Goal: Answer question/provide support

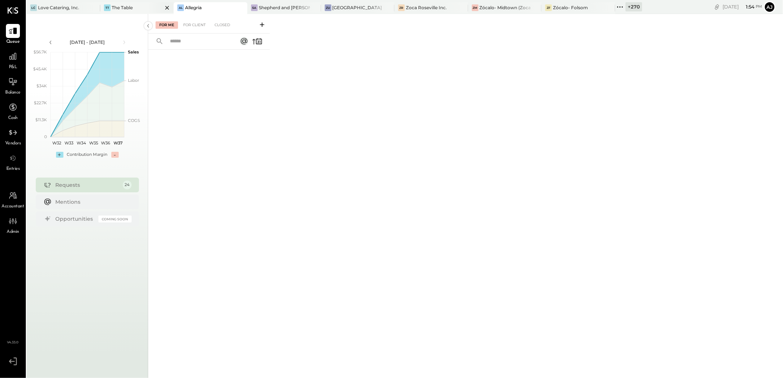
click at [122, 10] on div "The Table" at bounding box center [122, 7] width 21 height 6
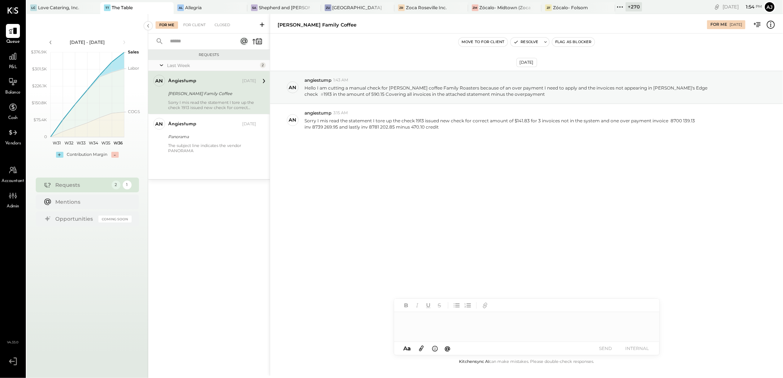
click at [98, 171] on div "Jul 30 - Sep 9, 2025 polygon, polyline { transition: fill-opacity 0.1s, stroke-…" at bounding box center [88, 203] width 122 height 378
click at [206, 100] on div "Sorry I mis read the statement I tore up the check 1913 issued new check for co…" at bounding box center [212, 105] width 88 height 10
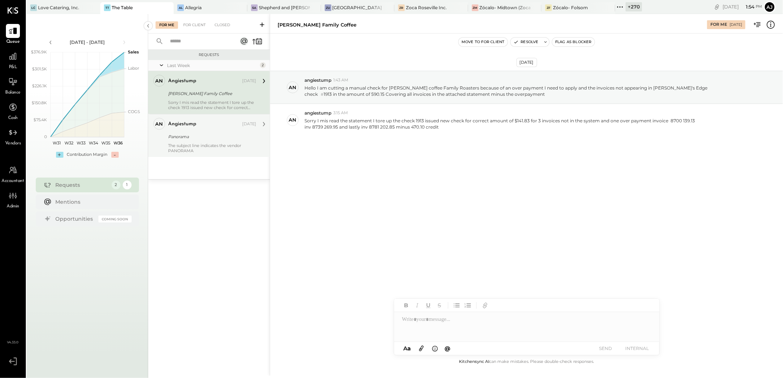
drag, startPoint x: 219, startPoint y: 141, endPoint x: 276, endPoint y: 165, distance: 61.3
click at [219, 141] on div "angiestump Sep 05, 2025 Panorama The subject line indicates the vendor PANORAMA" at bounding box center [212, 135] width 88 height 35
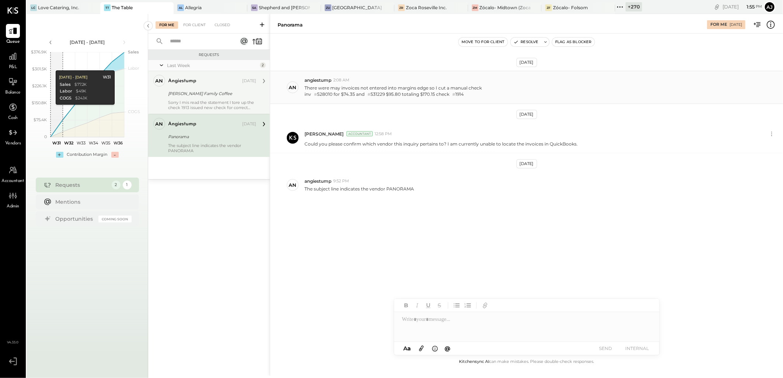
click at [324, 95] on div "inv # 528010 for $74.35 and # 531229 $95.80 totaling $170.15 check # 1914" at bounding box center [392, 94] width 177 height 7
copy div "528010"
click at [325, 96] on div "inv # 528010 for $74.35 and # 531229 $95.80 totaling $170.15 check # 1914" at bounding box center [392, 94] width 177 height 7
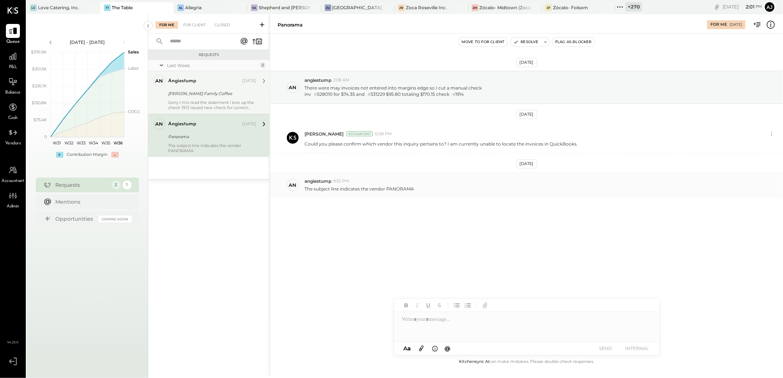
click at [397, 190] on p "The subject line indicates the vendor PANORAMA" at bounding box center [358, 189] width 109 height 6
copy p "PANORAMA"
click at [327, 95] on div "inv # 528010 for $74.35 and # 531229 $95.80 totaling $170.15 check # 1914" at bounding box center [392, 94] width 177 height 7
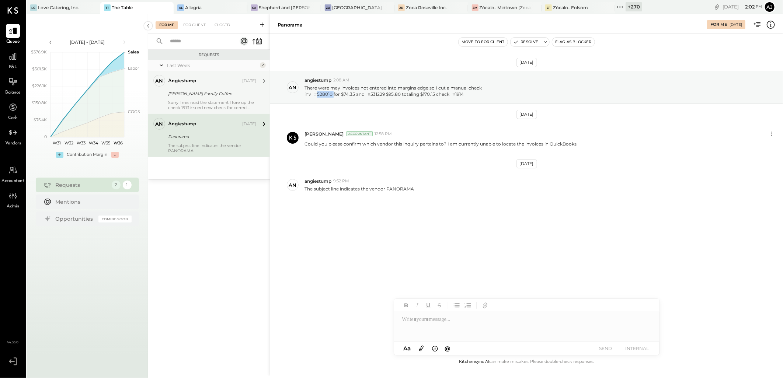
copy div "528010"
click at [349, 94] on div "inv # 528010 for $74.35 and # 531229 $95.80 totaling $170.15 check # 1914" at bounding box center [392, 94] width 177 height 7
copy div "74.35"
click at [328, 94] on div "inv # 528010 for $74.35 and # 531229 $95.80 totaling $170.15 check # 1914" at bounding box center [392, 94] width 177 height 7
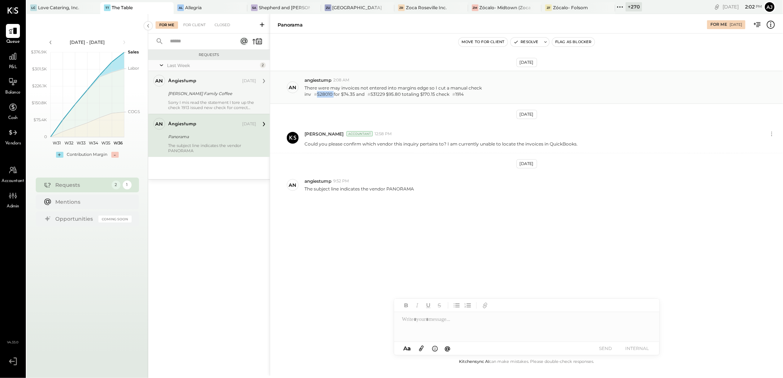
click at [328, 94] on div "inv # 528010 for $74.35 and # 531229 $95.80 totaling $170.15 check # 1914" at bounding box center [392, 94] width 177 height 7
copy div "528010"
click at [325, 91] on div "inv # 528010 for $74.35 and # 531229 $95.80 totaling $170.15 check # 1914" at bounding box center [392, 94] width 177 height 7
copy div "528010"
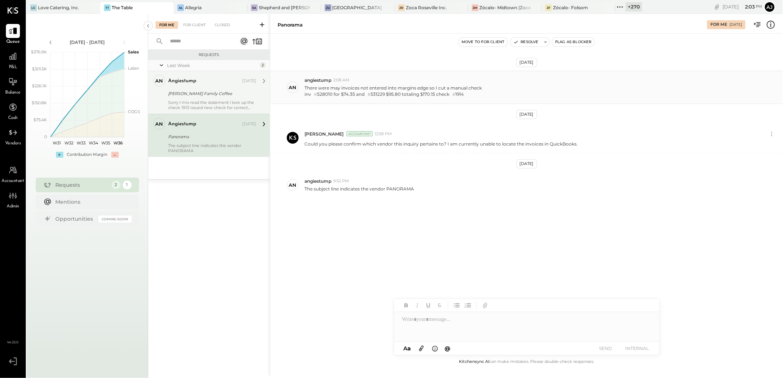
click at [381, 95] on div "inv # 528010 for $74.35 and # 531229 $95.80 totaling $170.15 check # 1914" at bounding box center [392, 94] width 177 height 7
copy div "531229"
click at [326, 94] on div "inv # 528010 for $74.35 and # 531229 $95.80 totaling $170.15 check # 1914" at bounding box center [392, 94] width 177 height 7
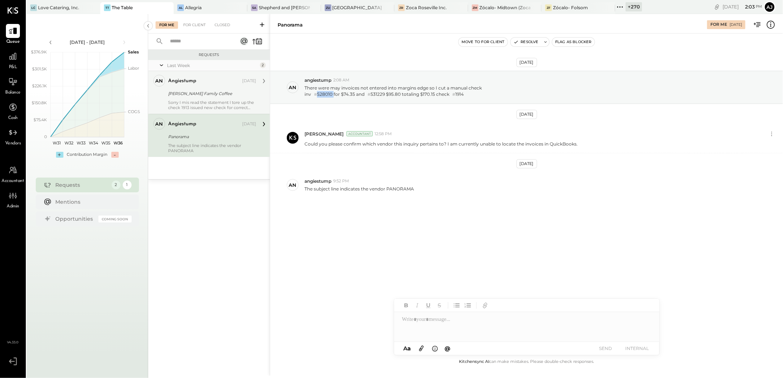
copy div "528010"
click at [463, 94] on div "inv # 528010 for $74.35 and # 531229 $95.80 totaling $170.15 check # 1914" at bounding box center [392, 94] width 177 height 7
copy div "1914"
click at [436, 325] on div at bounding box center [526, 326] width 265 height 29
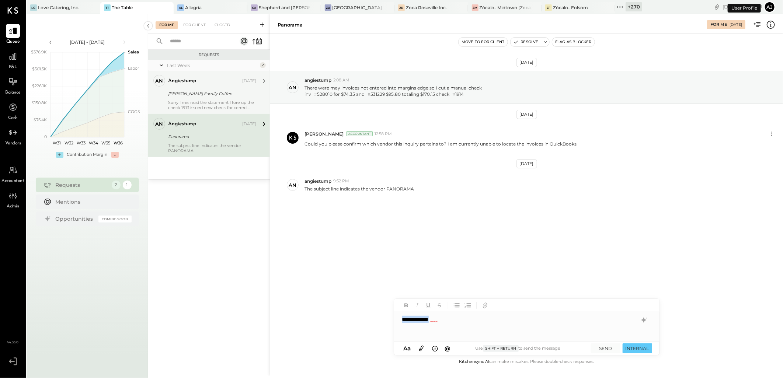
click at [769, 3] on button "Aj" at bounding box center [770, 7] width 12 height 12
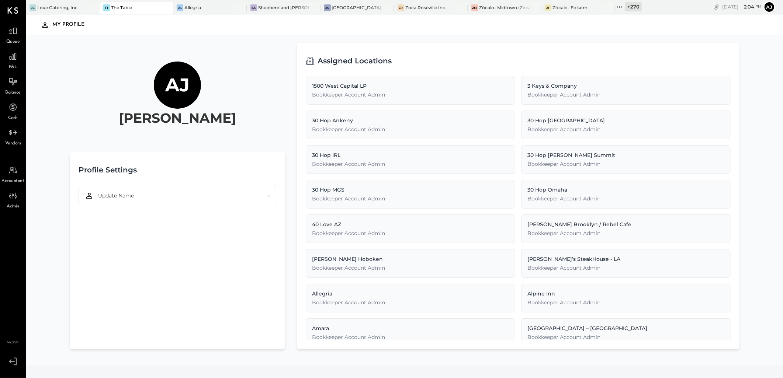
click at [769, 8] on button "Aj" at bounding box center [769, 7] width 12 height 12
click at [771, 6] on button "Aj" at bounding box center [769, 7] width 12 height 12
click at [14, 362] on icon at bounding box center [12, 361] width 6 height 4
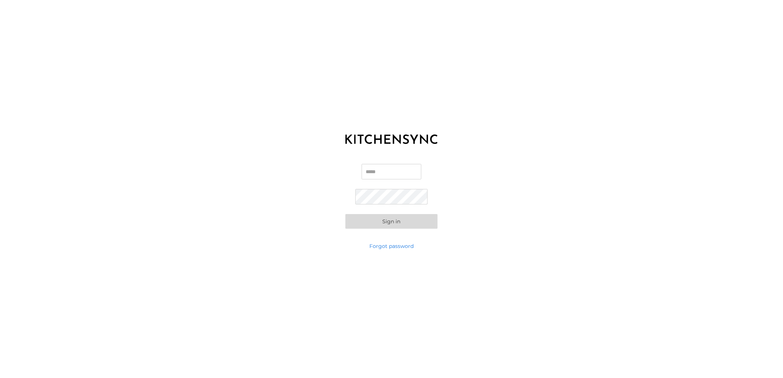
click at [388, 170] on input "Email" at bounding box center [392, 171] width 60 height 15
type input "**"
click at [388, 170] on input "**" at bounding box center [392, 171] width 60 height 15
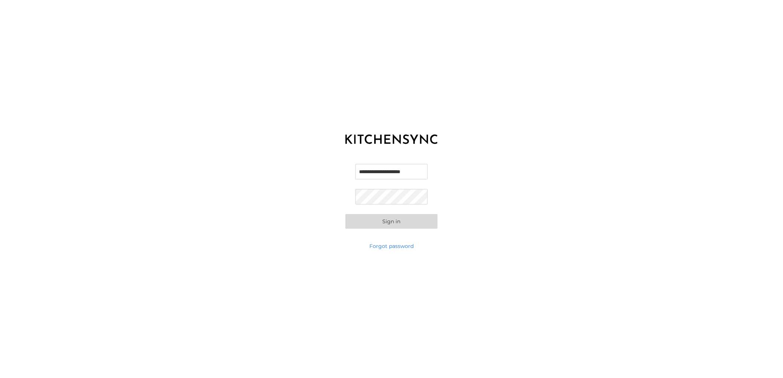
click at [345, 214] on button "Sign in" at bounding box center [391, 221] width 92 height 15
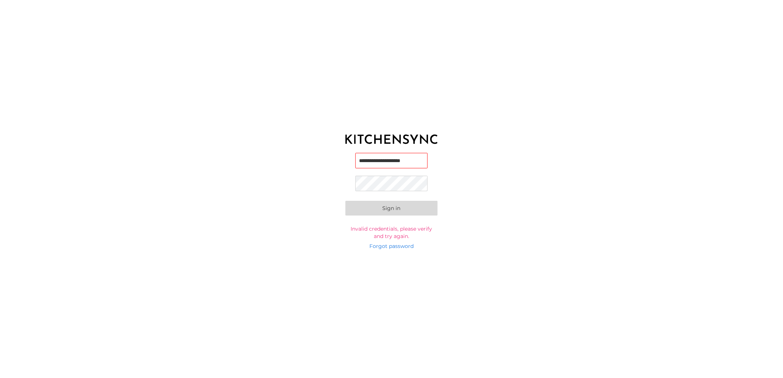
click at [345, 201] on button "Sign in" at bounding box center [391, 208] width 92 height 15
click at [381, 164] on input "**********" at bounding box center [391, 161] width 73 height 15
click at [637, 244] on div "**********" at bounding box center [391, 189] width 783 height 378
click at [345, 202] on button "Sign in" at bounding box center [391, 209] width 92 height 15
click at [554, 154] on div "**********" at bounding box center [391, 196] width 783 height 92
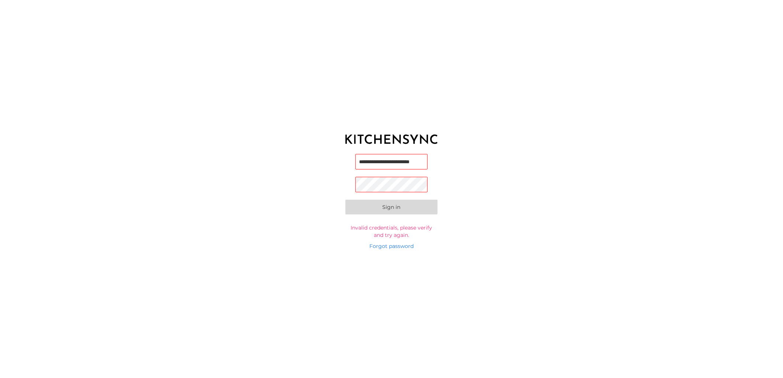
click at [373, 164] on input "**********" at bounding box center [391, 161] width 73 height 15
paste input "*"
type input "**********"
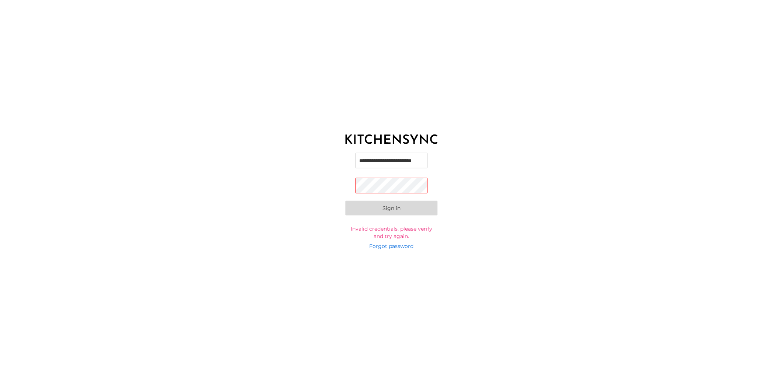
scroll to position [0, 0]
click at [534, 193] on div "**********" at bounding box center [391, 196] width 783 height 92
click at [395, 214] on button "Sign in" at bounding box center [391, 209] width 92 height 15
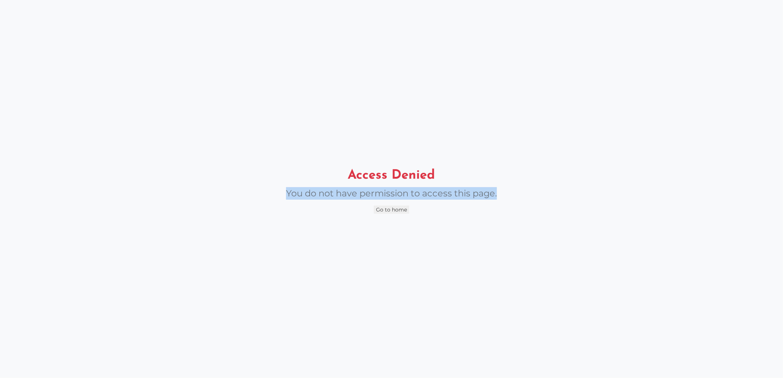
drag, startPoint x: 281, startPoint y: 191, endPoint x: 599, endPoint y: 190, distance: 318.9
click at [599, 190] on div "Access Denied You do not have permission to access this page. Go to home" at bounding box center [391, 189] width 783 height 378
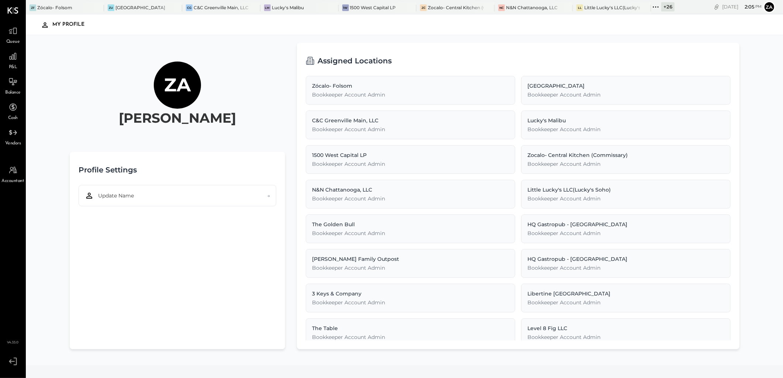
click at [655, 4] on icon at bounding box center [656, 7] width 10 height 10
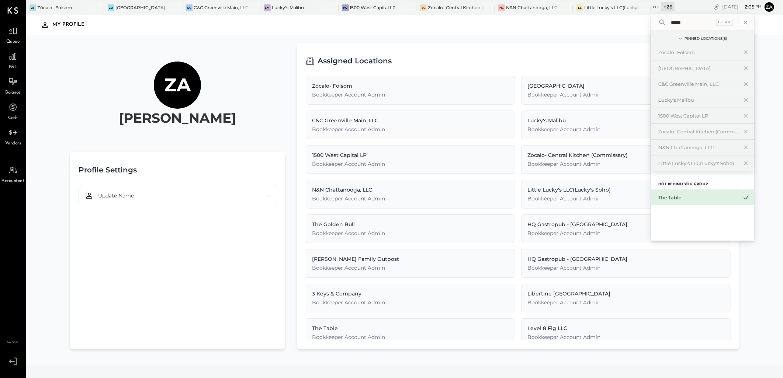
type input "*****"
click at [669, 198] on div "The Table" at bounding box center [698, 197] width 80 height 7
click at [678, 201] on div "The Table" at bounding box center [698, 197] width 80 height 7
click at [543, 61] on div "Assigned Locations" at bounding box center [518, 61] width 425 height 18
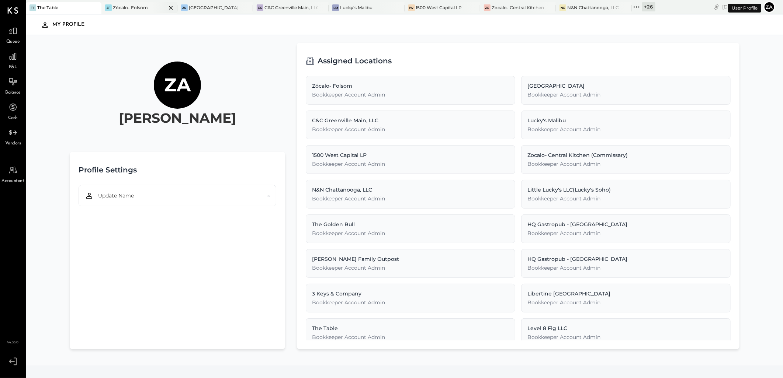
click at [124, 5] on div "Zócalo- Folsom" at bounding box center [130, 7] width 35 height 6
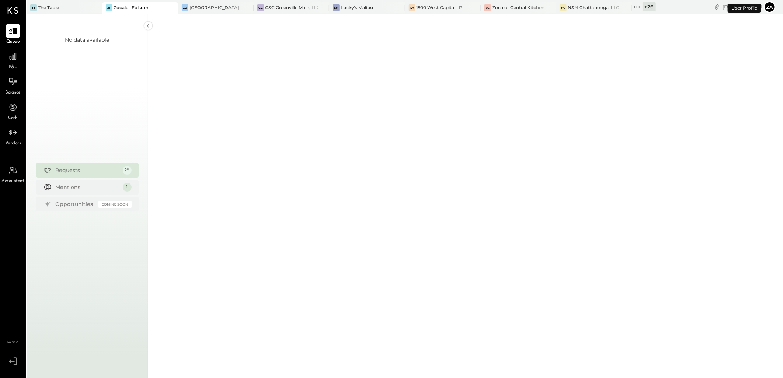
click at [634, 8] on icon at bounding box center [637, 7] width 10 height 10
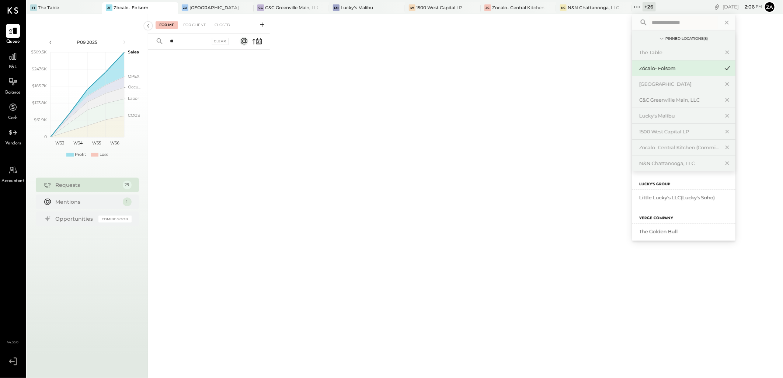
type input "**"
click at [658, 19] on input "text" at bounding box center [683, 22] width 69 height 13
type input "*****"
click at [662, 52] on div "The Table" at bounding box center [680, 52] width 80 height 7
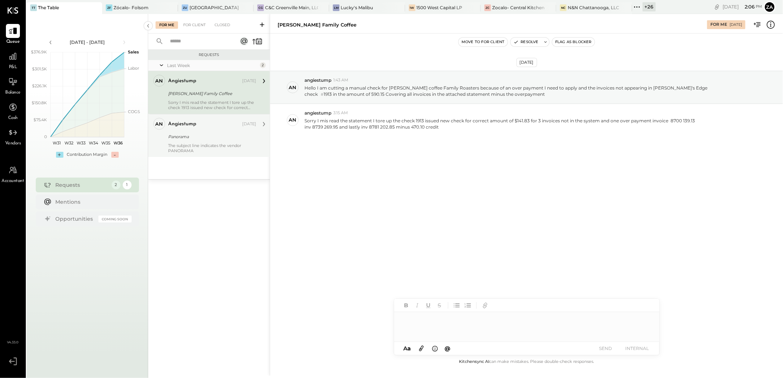
click at [214, 147] on div "The subject line indicates the vendor PANORAMA" at bounding box center [212, 148] width 88 height 10
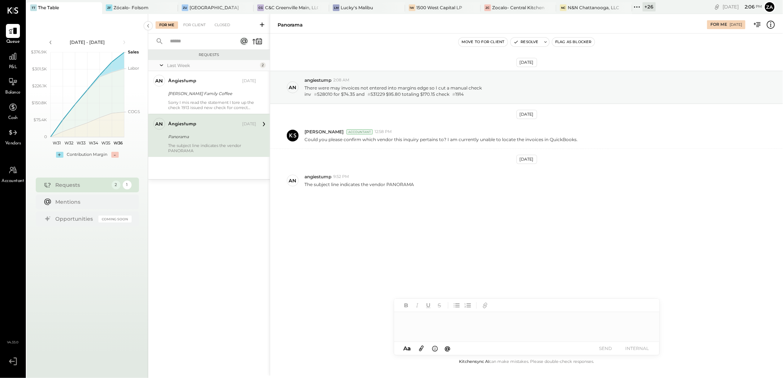
click at [414, 323] on div at bounding box center [526, 326] width 265 height 29
click at [642, 321] on icon at bounding box center [643, 320] width 5 height 5
click at [644, 322] on icon at bounding box center [644, 323] width 9 height 9
drag, startPoint x: 491, startPoint y: 310, endPoint x: 399, endPoint y: 311, distance: 91.4
click at [399, 311] on div "MESSAGE SUGGESTION We would like to confirm that the invoice has been marked as…" at bounding box center [516, 323] width 245 height 65
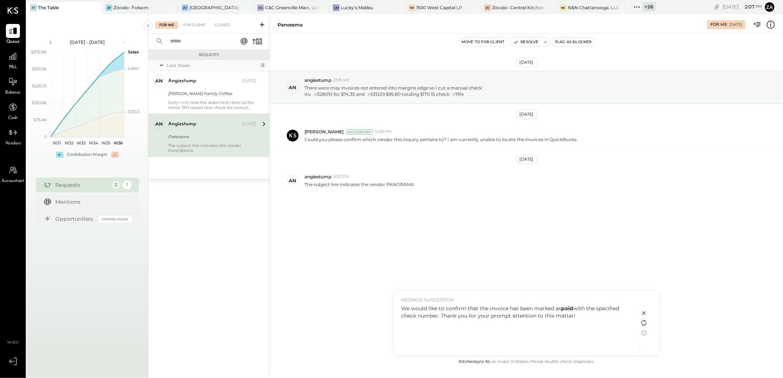
click at [642, 324] on icon at bounding box center [644, 323] width 9 height 9
click at [647, 323] on icon at bounding box center [644, 323] width 9 height 9
click at [645, 315] on icon at bounding box center [644, 313] width 4 height 4
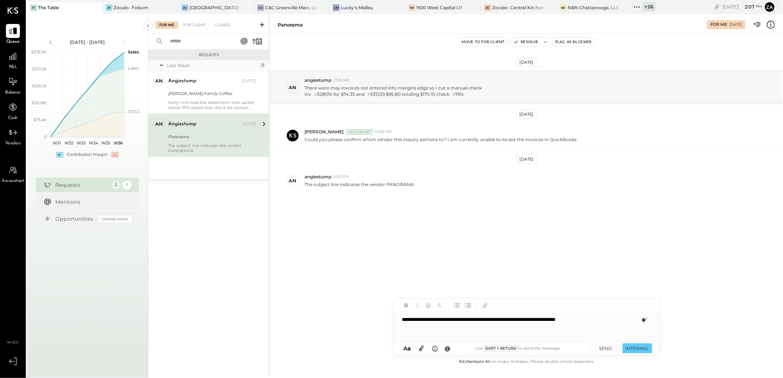
click at [449, 322] on div "**********" at bounding box center [526, 326] width 265 height 29
drag, startPoint x: 440, startPoint y: 323, endPoint x: 466, endPoint y: 369, distance: 52.8
click at [440, 323] on div "**********" at bounding box center [526, 326] width 265 height 29
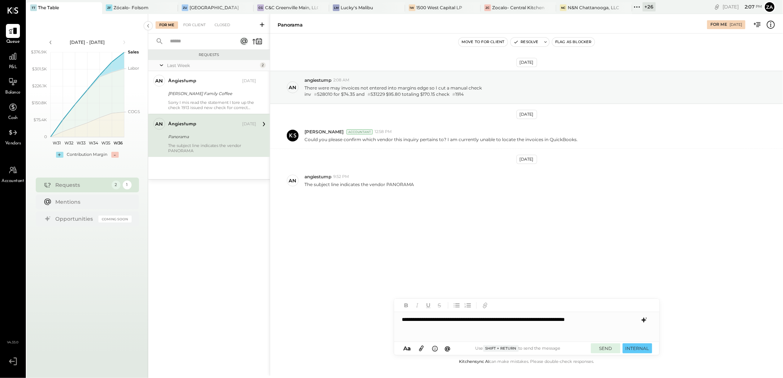
click at [606, 351] on button "SEND" at bounding box center [605, 349] width 29 height 10
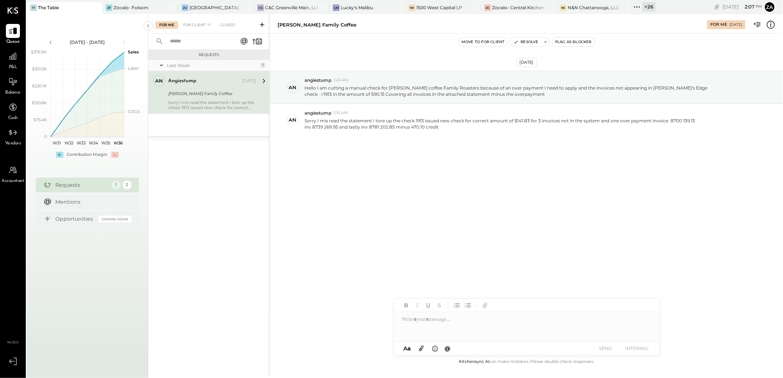
click at [206, 99] on div "angiestump [DATE] [PERSON_NAME] Family Coffee Sorry I mis read the statement I …" at bounding box center [212, 92] width 88 height 35
click at [196, 25] on div "For Client" at bounding box center [195, 24] width 30 height 7
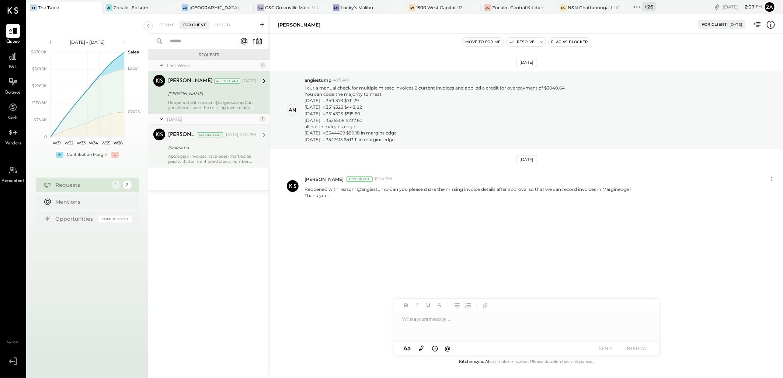
click at [210, 159] on div "Apologies, invoices have been marked as paid with the mentioned check number. T…" at bounding box center [212, 159] width 88 height 10
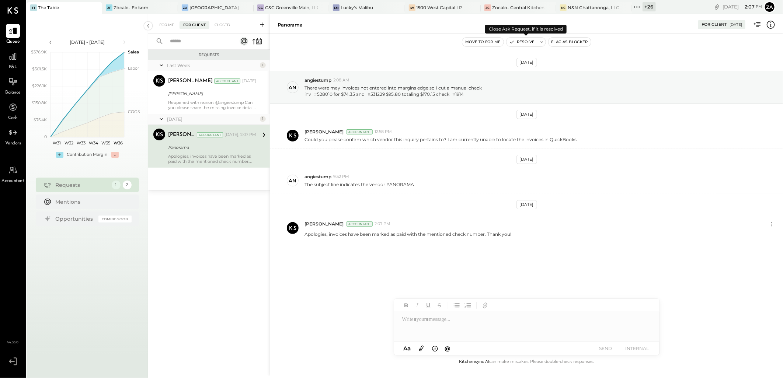
click at [542, 42] on icon at bounding box center [541, 41] width 3 height 1
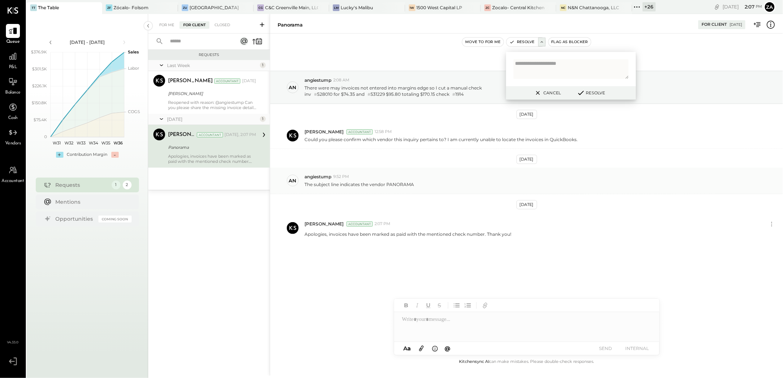
click at [637, 174] on div "angiestump 9:52 PM" at bounding box center [540, 177] width 473 height 6
click at [592, 94] on button "Resolve" at bounding box center [590, 92] width 33 height 9
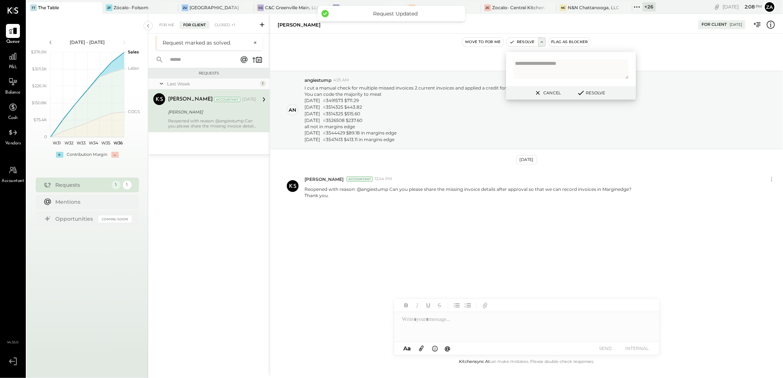
click at [208, 125] on div "Reopened with reason: @angiestump Can you please share the missing invoice deta…" at bounding box center [212, 123] width 88 height 10
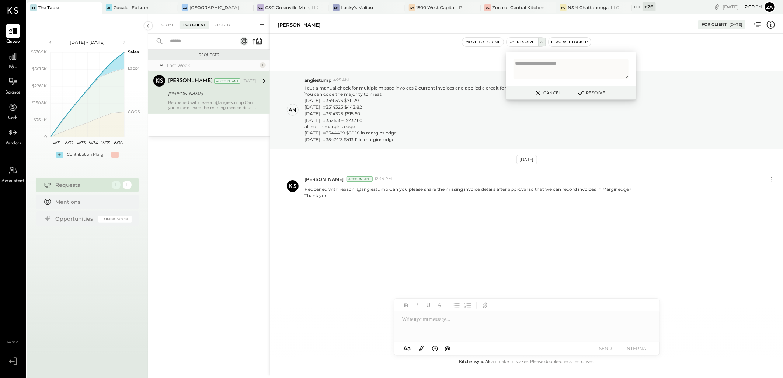
click at [208, 90] on div "[PERSON_NAME]" at bounding box center [211, 93] width 86 height 7
click at [553, 94] on button "Cancel" at bounding box center [547, 93] width 32 height 10
click at [190, 102] on div "Reopened with reason: @angiestump Can you please share the missing invoice deta…" at bounding box center [212, 105] width 88 height 10
click at [138, 7] on div "Zócalo- Folsom" at bounding box center [131, 7] width 35 height 6
